Goal: Information Seeking & Learning: Learn about a topic

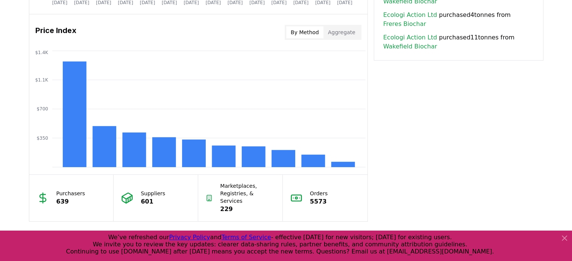
scroll to position [601, 0]
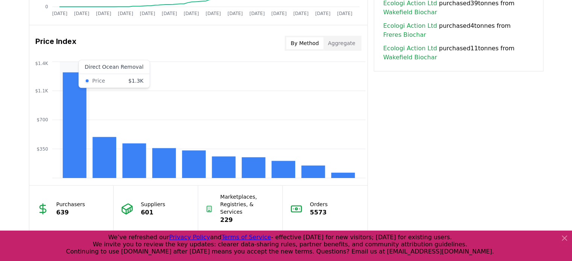
click at [65, 156] on rect at bounding box center [74, 125] width 24 height 106
click at [113, 159] on rect at bounding box center [104, 157] width 24 height 41
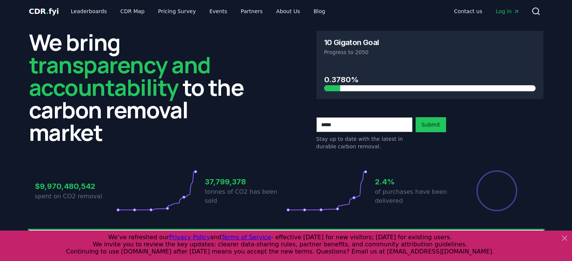
scroll to position [0, 0]
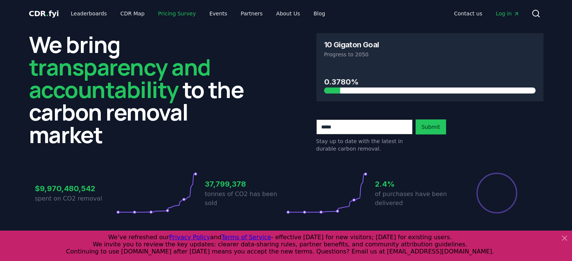
click at [157, 16] on link "Pricing Survey" at bounding box center [177, 14] width 50 height 14
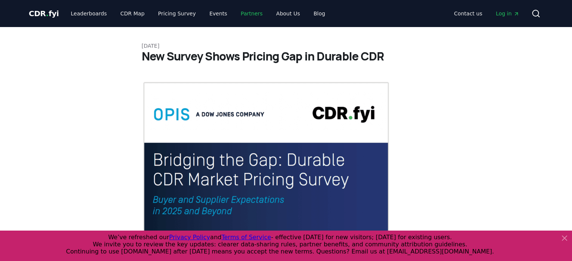
click at [234, 13] on link "Partners" at bounding box center [251, 14] width 34 height 14
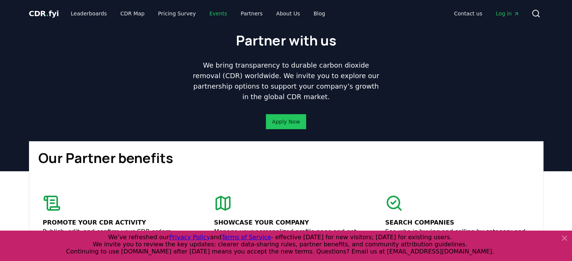
click at [209, 10] on link "Events" at bounding box center [218, 14] width 30 height 14
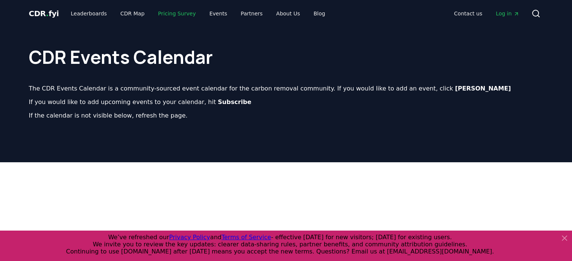
click at [164, 12] on link "Pricing Survey" at bounding box center [177, 14] width 50 height 14
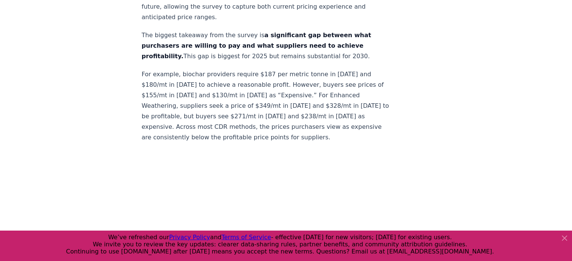
scroll to position [526, 0]
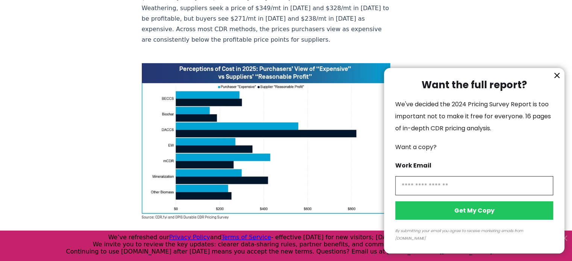
drag, startPoint x: 308, startPoint y: 191, endPoint x: 234, endPoint y: 192, distance: 73.7
click at [234, 192] on div at bounding box center [286, 130] width 572 height 261
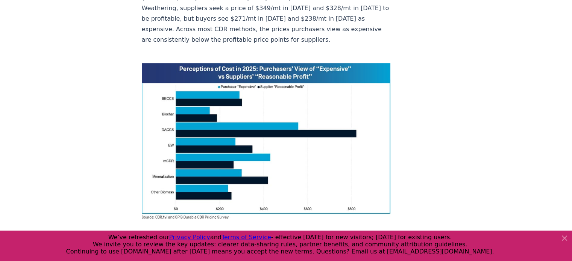
drag, startPoint x: 233, startPoint y: 192, endPoint x: 241, endPoint y: 207, distance: 17.2
click at [240, 207] on div at bounding box center [286, 130] width 572 height 261
drag, startPoint x: 241, startPoint y: 207, endPoint x: 233, endPoint y: 204, distance: 8.6
click at [234, 237] on p "Despite these gaps, many suppliers’ Breakeven prices are below what buyers labe…" at bounding box center [266, 253] width 249 height 32
drag, startPoint x: 233, startPoint y: 204, endPoint x: 242, endPoint y: 218, distance: 17.2
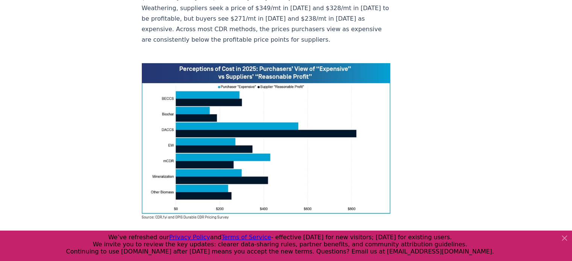
click at [242, 237] on p "Despite these gaps, many suppliers’ Breakeven prices are below what buyers labe…" at bounding box center [266, 253] width 249 height 32
drag, startPoint x: 262, startPoint y: 220, endPoint x: 224, endPoint y: 203, distance: 40.7
click at [224, 237] on p "Despite these gaps, many suppliers’ Breakeven prices are below what buyers labe…" at bounding box center [266, 253] width 249 height 32
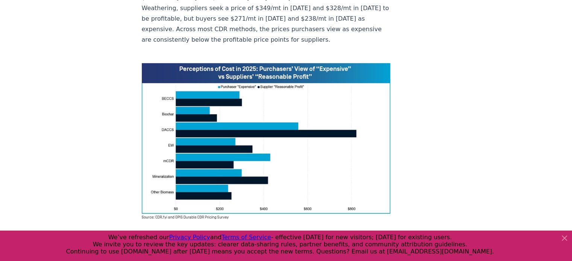
drag, startPoint x: 224, startPoint y: 203, endPoint x: 231, endPoint y: 218, distance: 16.6
click at [231, 237] on p "Despite these gaps, many suppliers’ Breakeven prices are below what buyers labe…" at bounding box center [266, 253] width 249 height 32
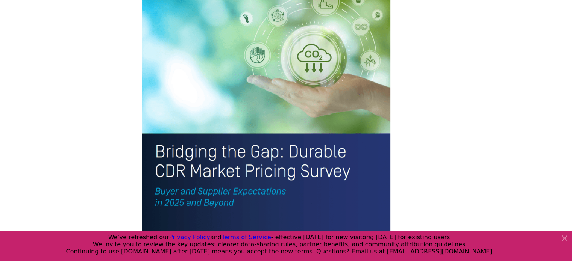
scroll to position [1541, 0]
